Goal: Task Accomplishment & Management: Manage account settings

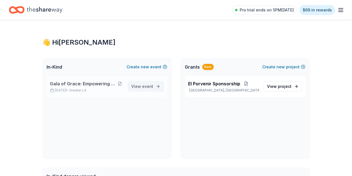
click at [141, 86] on span "View event" at bounding box center [142, 86] width 22 height 7
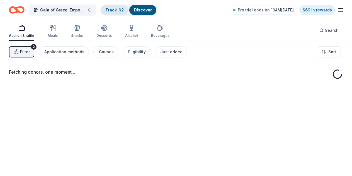
click at [109, 13] on div "Track · 62" at bounding box center [114, 10] width 27 height 10
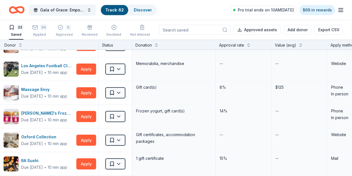
scroll to position [304, 8]
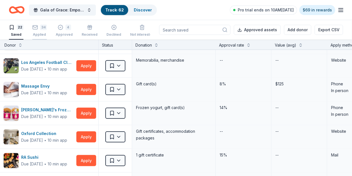
click at [47, 35] on div "Applied" at bounding box center [39, 34] width 14 height 4
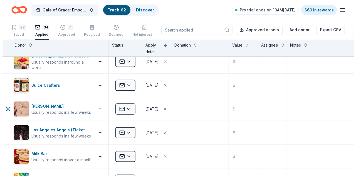
scroll to position [244, 5]
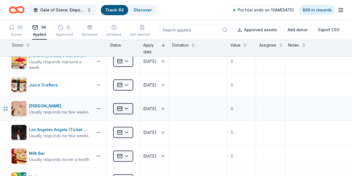
click at [122, 108] on html "Gala of Grace: Empowering Futures for El Porvenir Track · 62 Discover Pro trial…" at bounding box center [176, 88] width 352 height 176
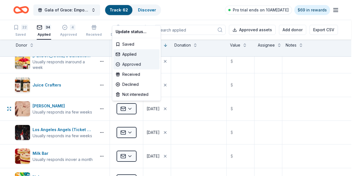
click at [135, 63] on div "Approved" at bounding box center [137, 64] width 46 height 10
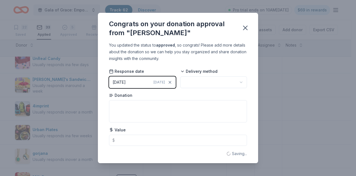
scroll to position [244, 1]
click at [211, 80] on html "Gala of Grace: Empowering Futures for El Porvenir Track · 62 Discover Pro trial…" at bounding box center [178, 88] width 356 height 176
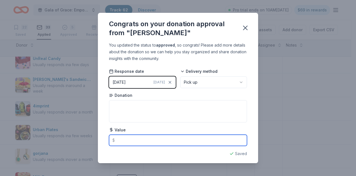
click at [217, 141] on input "text" at bounding box center [178, 140] width 138 height 11
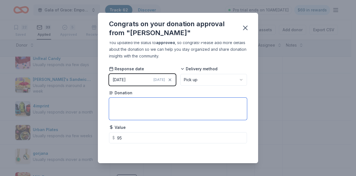
type input "95.00"
click at [183, 109] on textarea at bounding box center [178, 108] width 138 height 22
paste textarea "[PERSON_NAME] in Gold/Lab Grown Opal"
type textarea "[PERSON_NAME] in Gold/Lab Grown Opal"
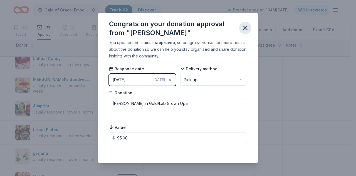
click at [243, 26] on icon "button" at bounding box center [246, 28] width 8 height 8
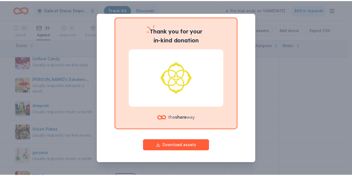
scroll to position [0, 0]
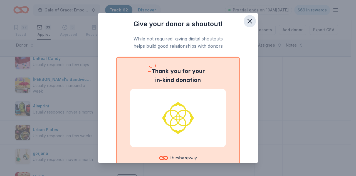
click at [248, 20] on icon "button" at bounding box center [250, 21] width 8 height 8
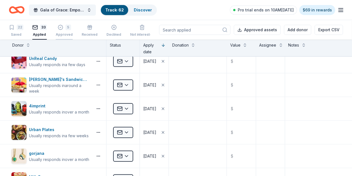
click at [73, 34] on div "Approved" at bounding box center [64, 34] width 17 height 4
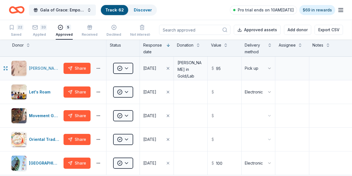
click at [48, 70] on div "[PERSON_NAME]" at bounding box center [45, 68] width 32 height 7
click at [45, 33] on div "Applied" at bounding box center [39, 34] width 14 height 4
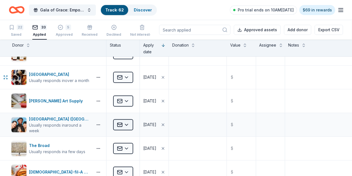
scroll to position [631, 0]
click at [135, 125] on html "Gala of Grace: Empowering Futures for El Porvenir Track · 62 Discover Pro trial…" at bounding box center [176, 88] width 352 height 176
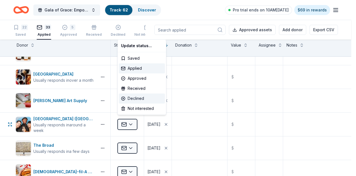
click at [138, 97] on div "Declined" at bounding box center [142, 98] width 46 height 10
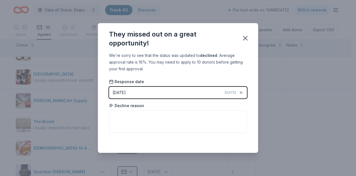
click at [195, 107] on div "Decline reason" at bounding box center [178, 118] width 138 height 30
click at [192, 109] on div "Decline reason" at bounding box center [178, 118] width 138 height 30
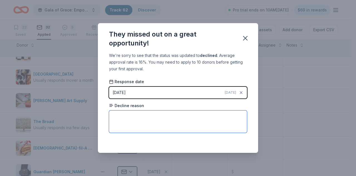
click at [189, 116] on textarea at bounding box center [178, 121] width 138 height 22
type textarea "Out of range"
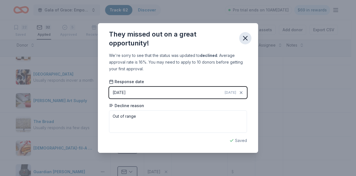
click at [246, 38] on icon "button" at bounding box center [246, 38] width 8 height 8
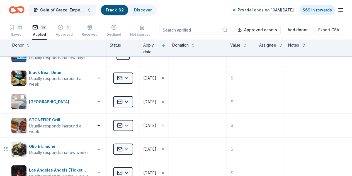
scroll to position [38, 0]
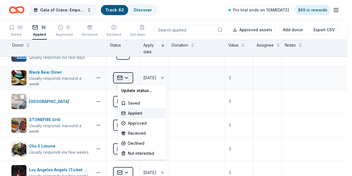
click at [127, 75] on html "Gala of Grace: Empowering Futures for El Porvenir Track · 62 Discover Pro trial…" at bounding box center [176, 88] width 352 height 176
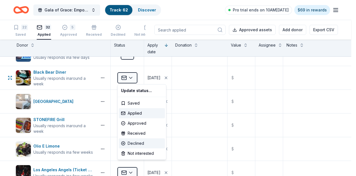
click at [141, 140] on div "Declined" at bounding box center [142, 143] width 46 height 10
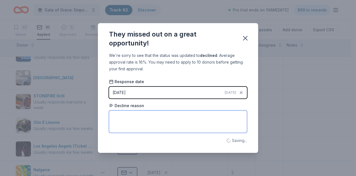
click at [172, 120] on textarea at bounding box center [178, 121] width 138 height 22
type textarea "Location is a franchise, needs to apply in person"
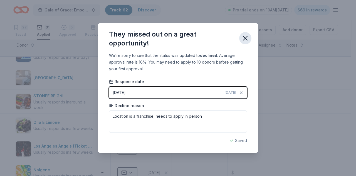
click at [243, 38] on icon "button" at bounding box center [246, 38] width 8 height 8
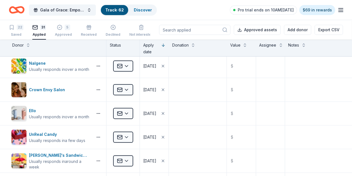
scroll to position [0, 0]
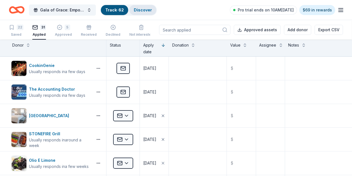
click at [156, 8] on div "Discover" at bounding box center [142, 10] width 27 height 10
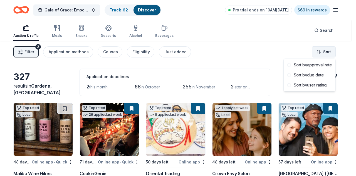
click at [325, 54] on html "Gala of Grace: Empowering Futures for El Porvenir Track · 62 Discover Pro trial…" at bounding box center [178, 88] width 356 height 176
click at [315, 64] on div "Sort by approval rate" at bounding box center [309, 65] width 49 height 10
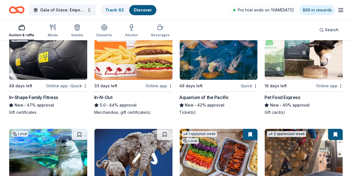
scroll to position [829, 0]
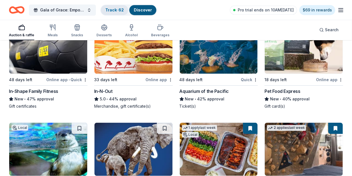
click at [113, 13] on div "Track · 62" at bounding box center [114, 10] width 27 height 10
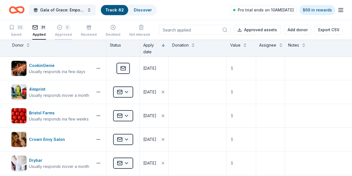
click at [64, 36] on div "Approved" at bounding box center [63, 34] width 17 height 4
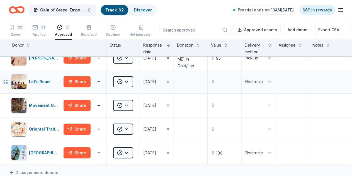
scroll to position [9, 0]
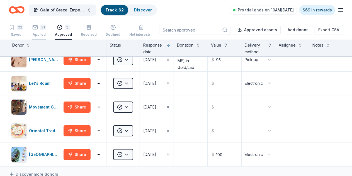
click at [46, 33] on div "Applied" at bounding box center [39, 34] width 14 height 4
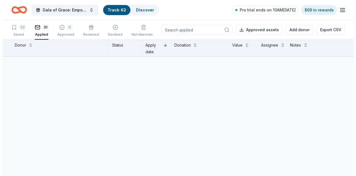
scroll to position [622, 0]
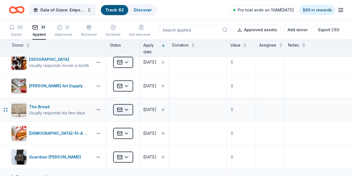
click at [131, 107] on html "Gala of Grace: Empowering Futures for El Porvenir Track · 62 Discover Pro trial…" at bounding box center [176, 88] width 352 height 176
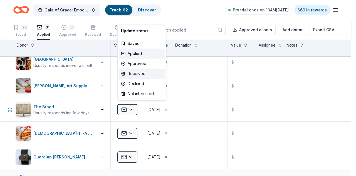
click at [140, 73] on div "Received" at bounding box center [142, 74] width 46 height 10
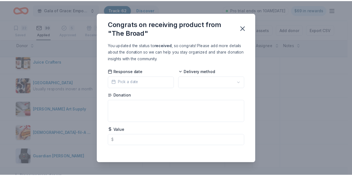
scroll to position [3, 0]
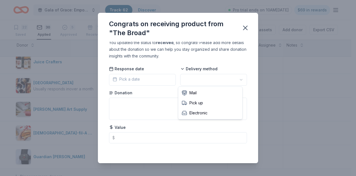
click at [208, 78] on html "Gala of Grace: Empowering Futures for El Porvenir Track · 62 Discover Pro trial…" at bounding box center [178, 88] width 356 height 176
click at [245, 30] on icon "button" at bounding box center [246, 28] width 8 height 8
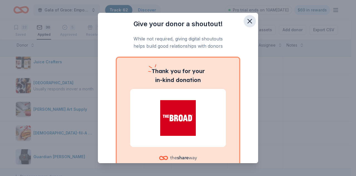
click at [248, 21] on icon "button" at bounding box center [250, 21] width 8 height 8
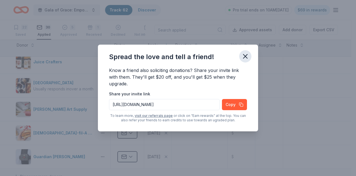
click at [249, 57] on icon "button" at bounding box center [246, 56] width 8 height 8
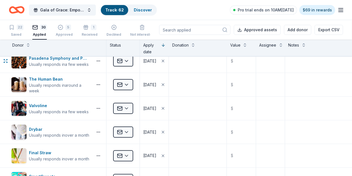
scroll to position [434, 0]
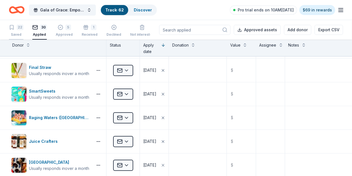
click at [23, 27] on div "22" at bounding box center [20, 28] width 7 height 6
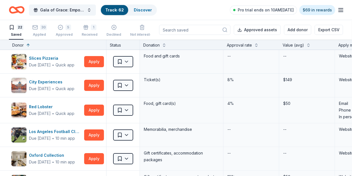
click at [258, 47] on button at bounding box center [256, 45] width 4 height 6
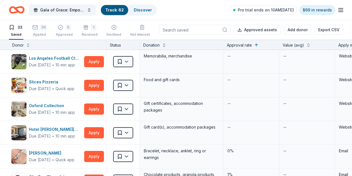
click at [250, 47] on div "Approval rate" at bounding box center [239, 45] width 25 height 7
click at [258, 44] on button at bounding box center [256, 45] width 4 height 6
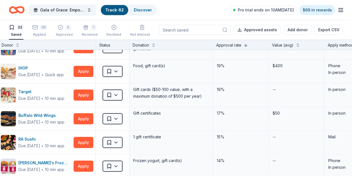
scroll to position [82, 11]
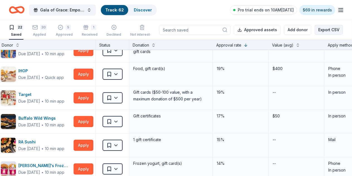
click at [326, 33] on button "Export CSV" at bounding box center [328, 30] width 28 height 10
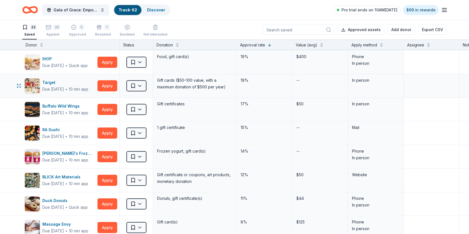
scroll to position [95, 0]
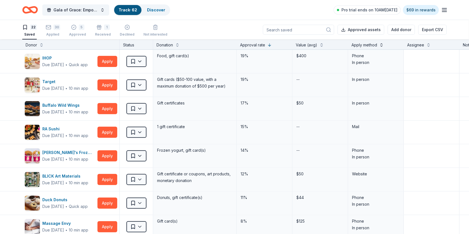
click at [351, 45] on button at bounding box center [381, 45] width 4 height 6
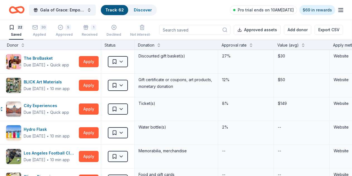
scroll to position [0, 5]
click at [42, 37] on button "30 Applied" at bounding box center [39, 30] width 14 height 17
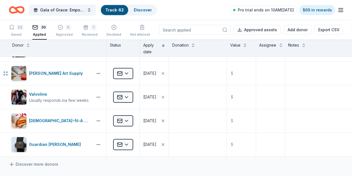
scroll to position [594, 5]
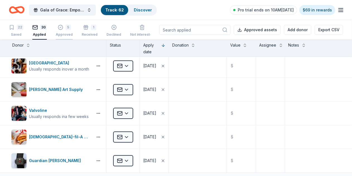
click at [72, 32] on div "Approved" at bounding box center [64, 34] width 17 height 4
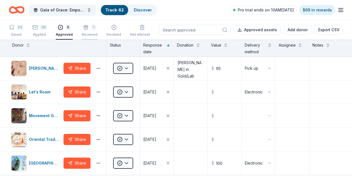
click at [89, 33] on div "Received" at bounding box center [90, 32] width 16 height 4
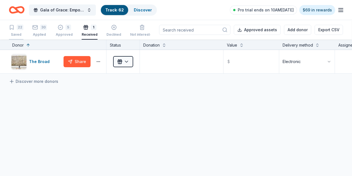
click at [23, 34] on div "Saved" at bounding box center [16, 34] width 14 height 4
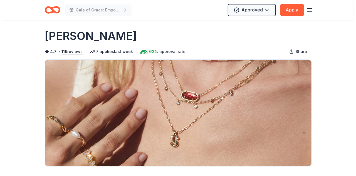
scroll to position [3, 0]
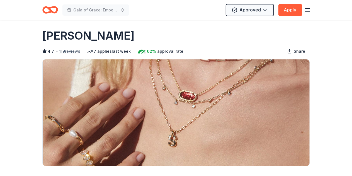
click at [63, 49] on button "119 reviews" at bounding box center [69, 51] width 21 height 7
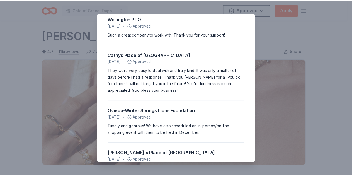
scroll to position [973, 0]
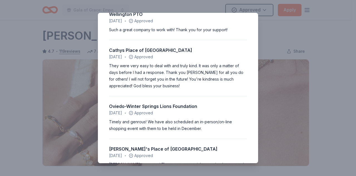
click at [17, 108] on div "4.7 • 119 reviews Ander-Weser Volunteer Fire Department [DATE] • Approved Very …" at bounding box center [178, 88] width 356 height 176
